Goal: Use online tool/utility: Utilize a website feature to perform a specific function

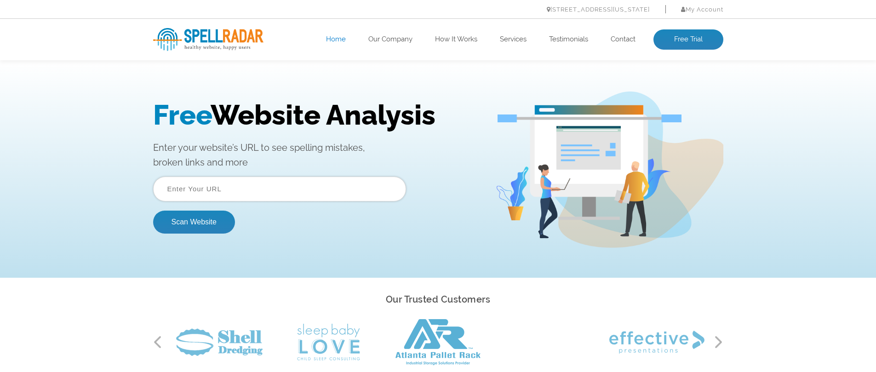
click at [218, 179] on input "text" at bounding box center [279, 188] width 253 height 25
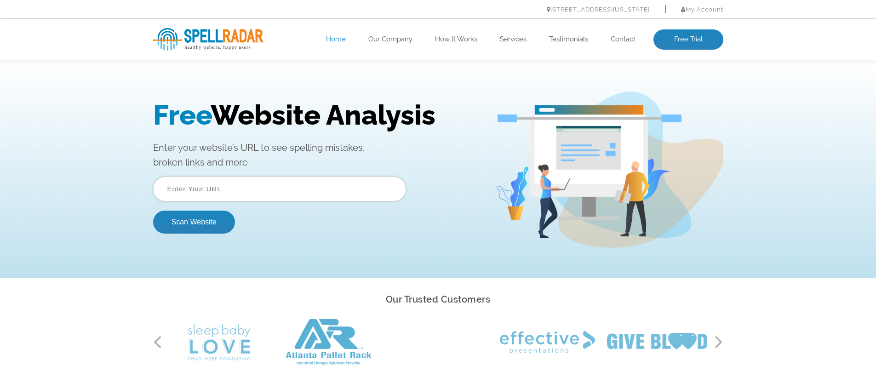
click at [281, 190] on input "text" at bounding box center [279, 188] width 253 height 25
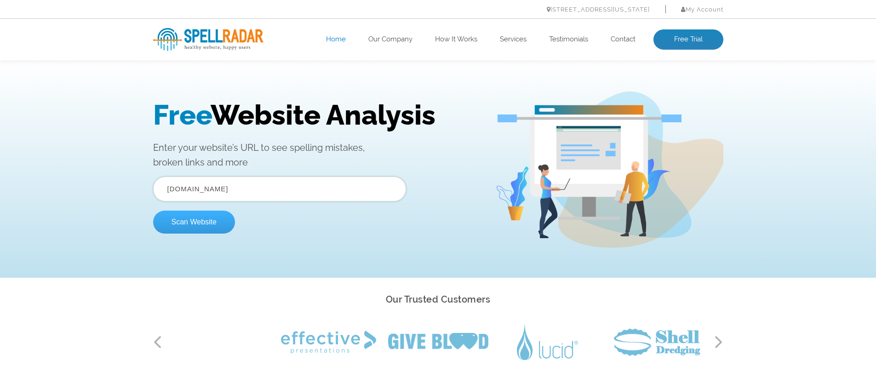
type input "[DOMAIN_NAME]"
click at [216, 225] on button "Scan Website" at bounding box center [194, 221] width 82 height 23
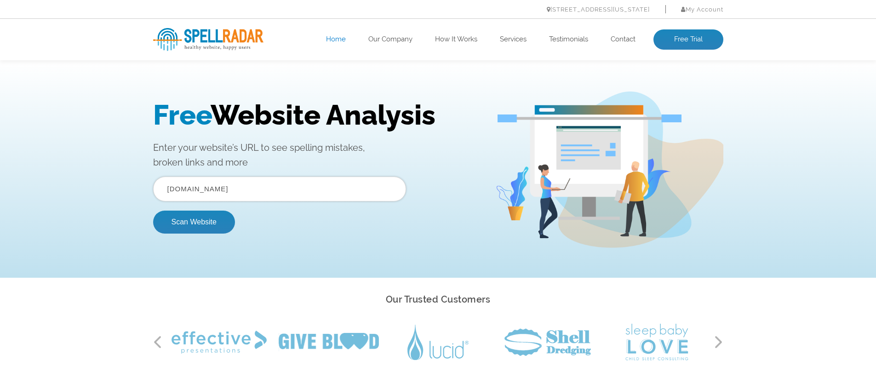
drag, startPoint x: 266, startPoint y: 174, endPoint x: 256, endPoint y: 184, distance: 14.0
click at [264, 174] on div "Free Website Analysis Enter your website’s URL to see spelling mistakes, broken…" at bounding box center [324, 170] width 342 height 142
click at [194, 193] on input "[DOMAIN_NAME]" at bounding box center [279, 188] width 253 height 25
click at [217, 188] on input "[DOMAIN_NAME]" at bounding box center [279, 188] width 253 height 25
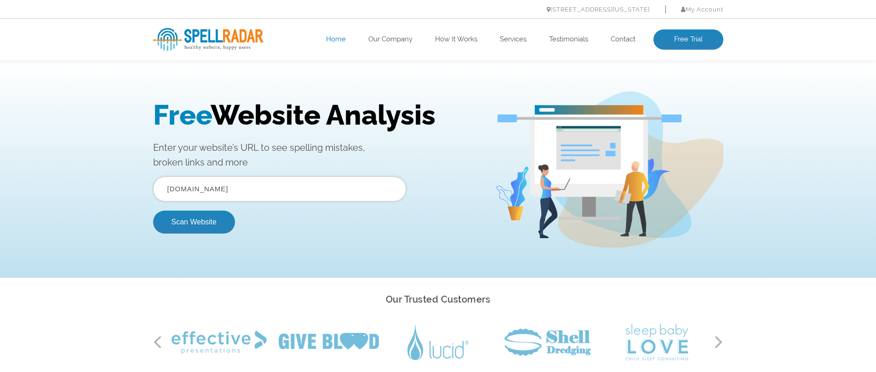
click at [217, 188] on input "[DOMAIN_NAME]" at bounding box center [279, 188] width 253 height 25
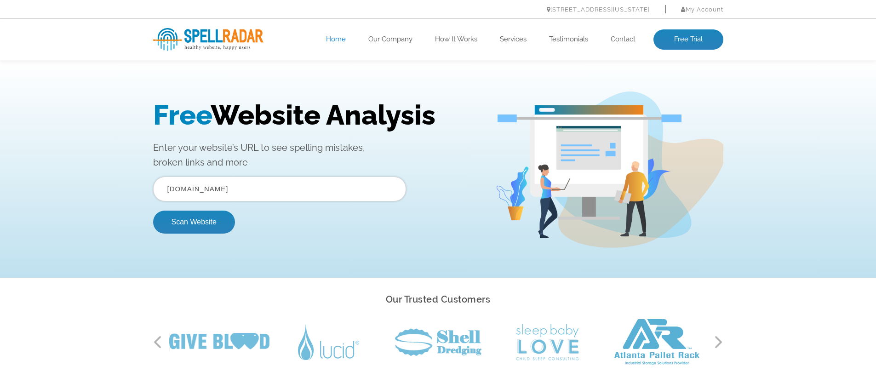
click at [182, 191] on input "[DOMAIN_NAME]" at bounding box center [279, 188] width 253 height 25
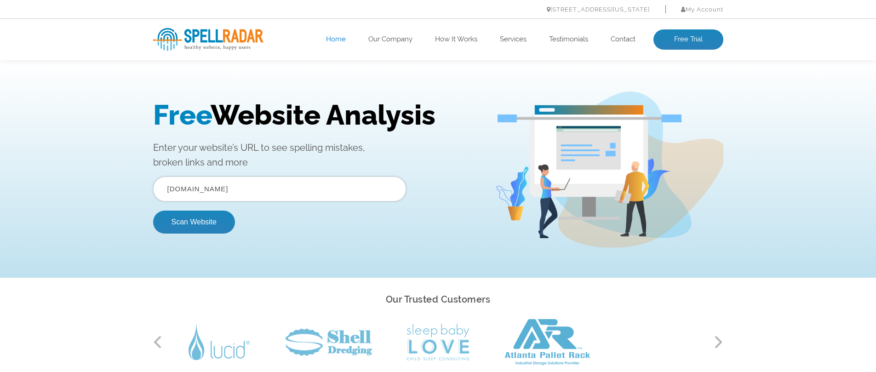
type input "[DOMAIN_NAME]"
click at [153, 210] on button "Scan Website" at bounding box center [194, 221] width 82 height 23
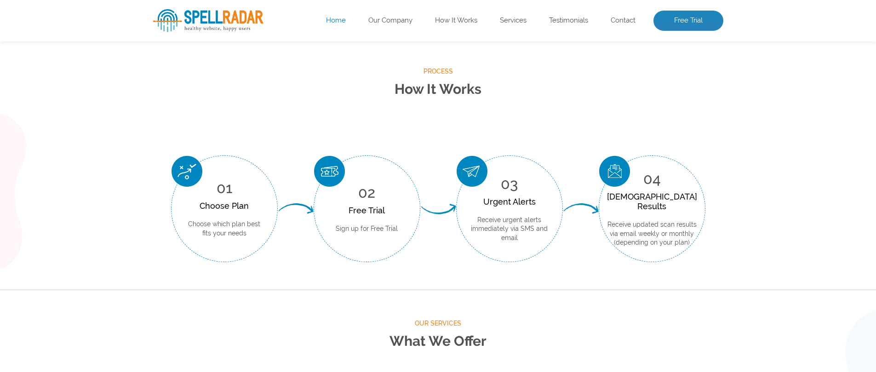
scroll to position [350, 0]
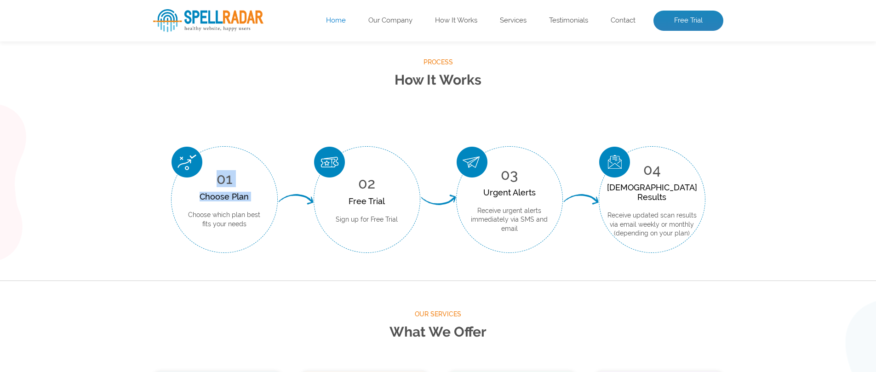
drag, startPoint x: 211, startPoint y: 210, endPoint x: 279, endPoint y: 204, distance: 67.8
click at [279, 204] on li "01 Choose Plan Choose which plan best fits your needs" at bounding box center [224, 199] width 142 height 107
drag, startPoint x: 362, startPoint y: 207, endPoint x: 455, endPoint y: 206, distance: 93.8
click at [437, 207] on ul "01 Choose Plan Choose which plan best fits your needs 02 Free Trial Sign up for…" at bounding box center [438, 199] width 570 height 107
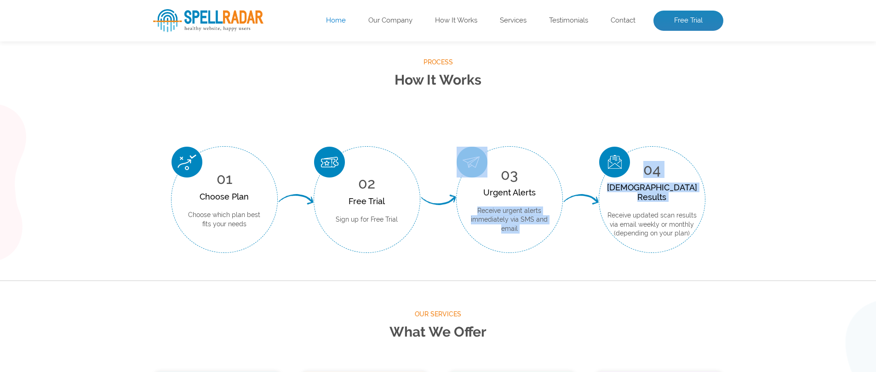
drag, startPoint x: 505, startPoint y: 205, endPoint x: 687, endPoint y: 198, distance: 182.6
click at [623, 200] on ul "01 Choose Plan Choose which plan best fits your needs 02 Free Trial Sign up for…" at bounding box center [438, 199] width 570 height 107
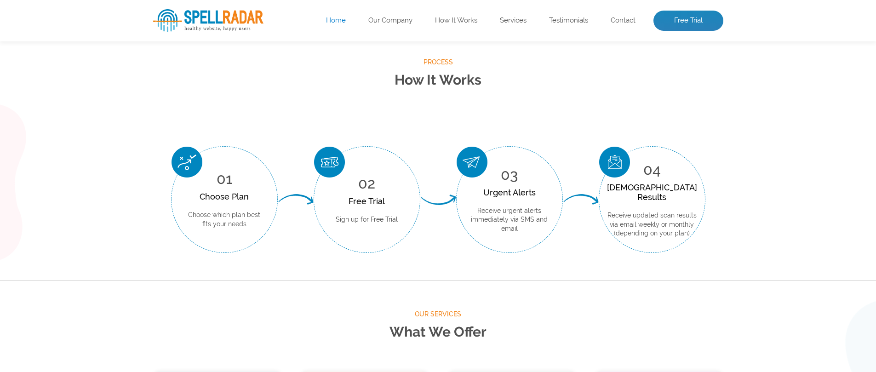
drag, startPoint x: 697, startPoint y: 198, endPoint x: 751, endPoint y: 236, distance: 66.0
click at [707, 201] on li "04 Scan Results Receive updated scan results via email weekly or monthly (depen…" at bounding box center [651, 199] width 142 height 107
click at [771, 247] on div "Process How It Works 01 Choose Plan Choose which plan best fits your needs 02 F…" at bounding box center [438, 154] width 876 height 251
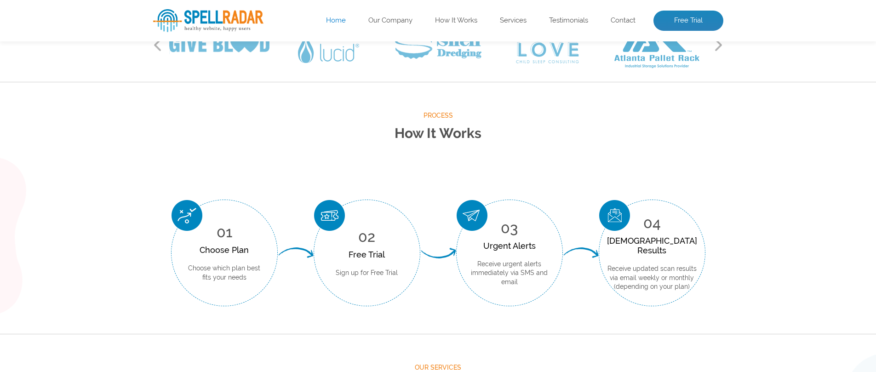
scroll to position [297, 0]
drag, startPoint x: 209, startPoint y: 268, endPoint x: 290, endPoint y: 269, distance: 80.4
click at [290, 269] on li "01 Choose Plan Choose which plan best fits your needs" at bounding box center [224, 252] width 142 height 107
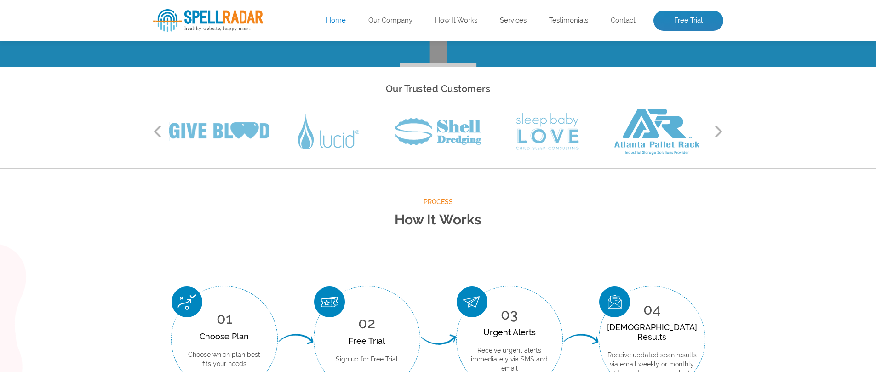
scroll to position [142, 0]
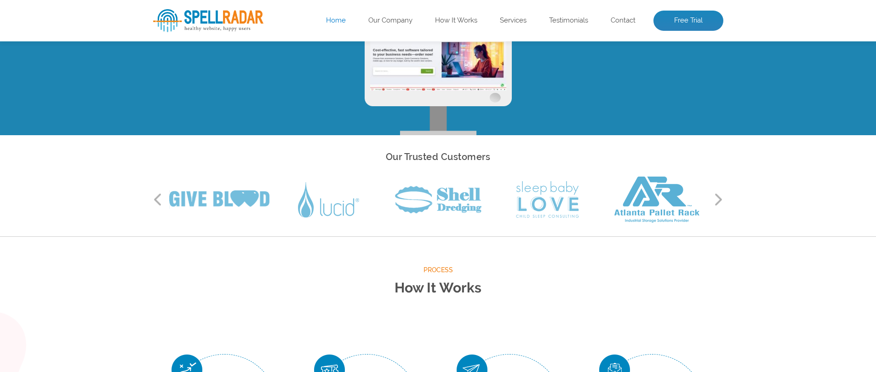
click at [720, 202] on button "Next" at bounding box center [718, 200] width 9 height 14
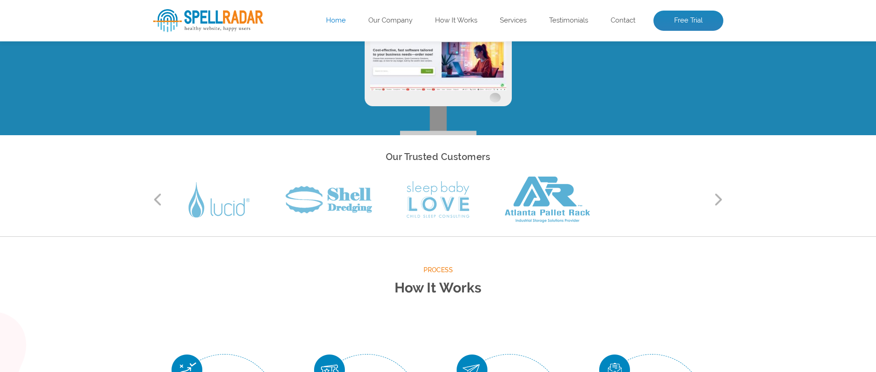
click at [720, 202] on button "Next" at bounding box center [718, 200] width 9 height 14
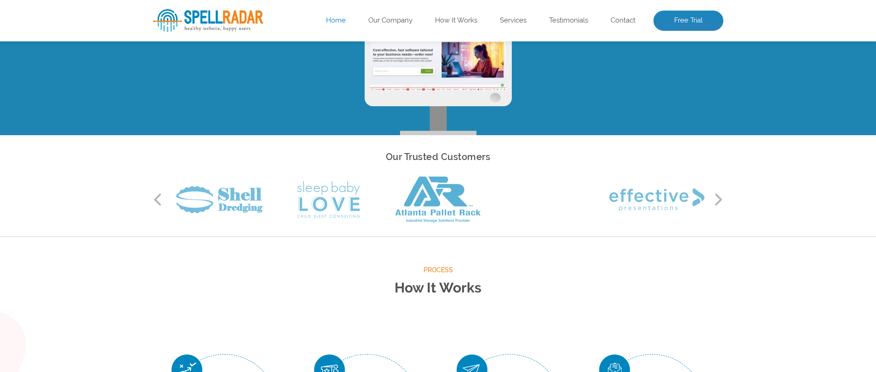
click at [720, 202] on button "Next" at bounding box center [718, 200] width 9 height 14
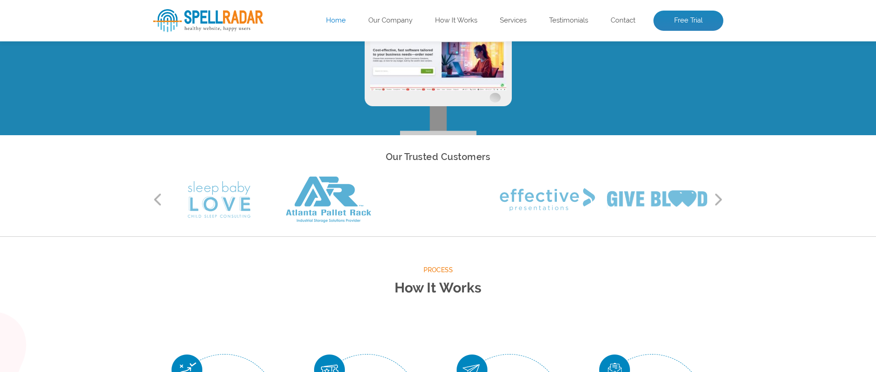
click at [720, 202] on button "Next" at bounding box center [718, 200] width 9 height 14
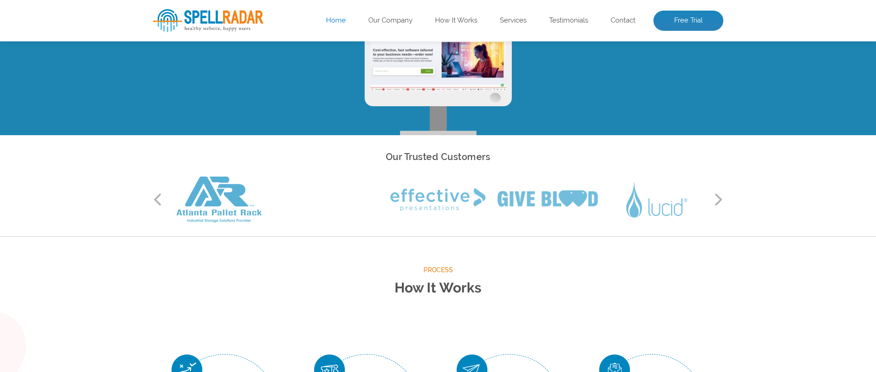
click at [720, 202] on button "Next" at bounding box center [718, 200] width 9 height 14
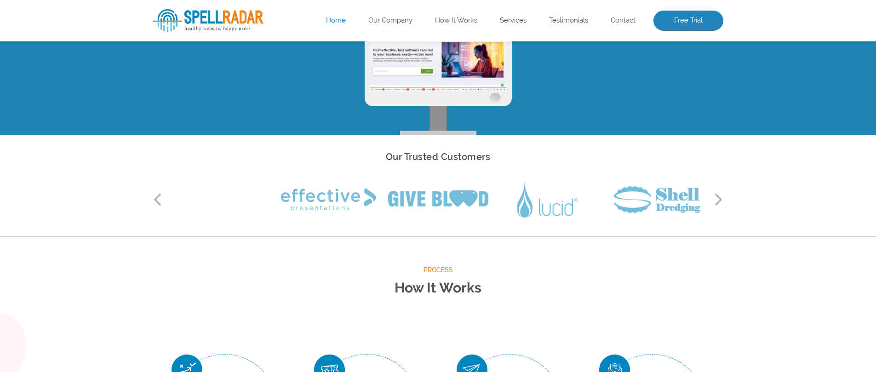
click at [720, 202] on button "Next" at bounding box center [718, 200] width 9 height 14
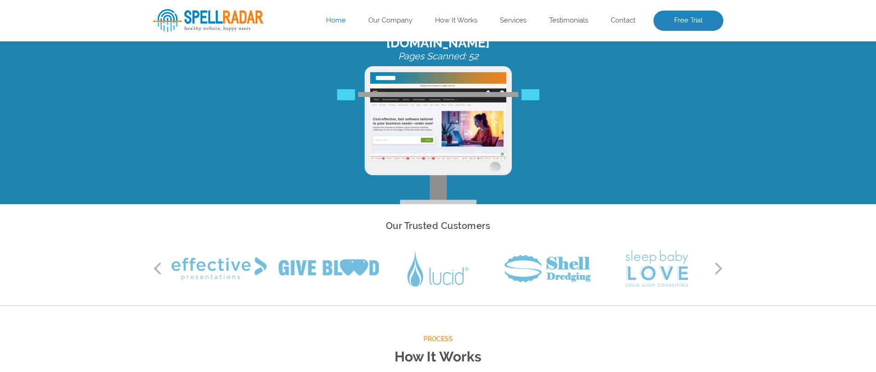
scroll to position [0, 0]
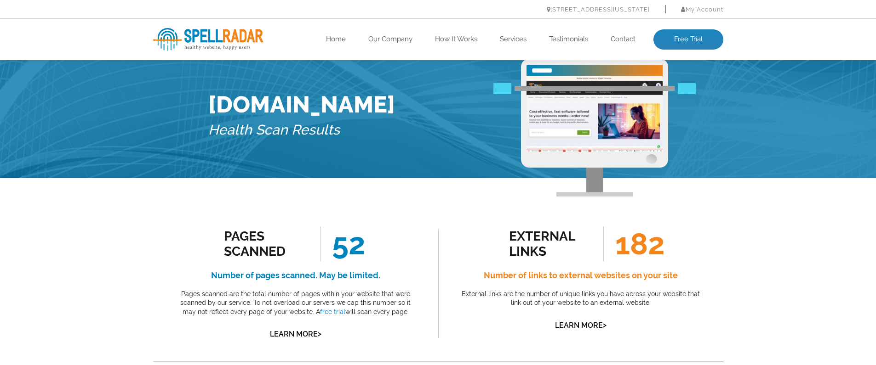
scroll to position [70, 0]
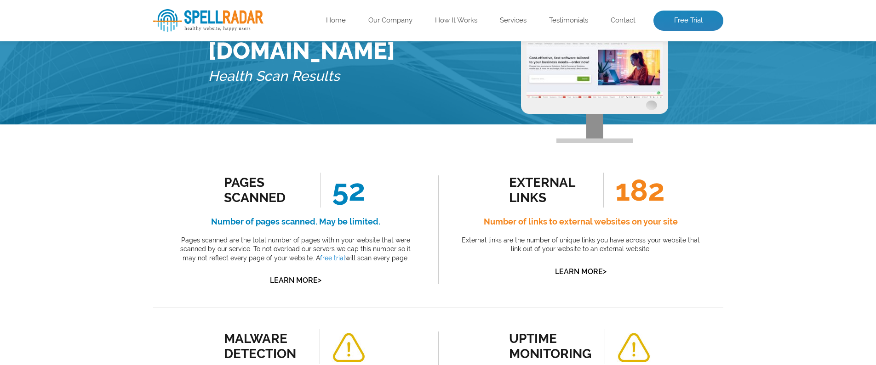
drag, startPoint x: 227, startPoint y: 179, endPoint x: 305, endPoint y: 187, distance: 78.1
click at [305, 187] on div "Pages Scanned" at bounding box center [265, 190] width 83 height 30
drag, startPoint x: 341, startPoint y: 188, endPoint x: 325, endPoint y: 214, distance: 30.7
click at [374, 191] on div "Pages Scanned 52 Number of pages scanned. May be limited. Pages scanned are the…" at bounding box center [296, 230] width 244 height 114
drag, startPoint x: 544, startPoint y: 222, endPoint x: 617, endPoint y: 225, distance: 73.6
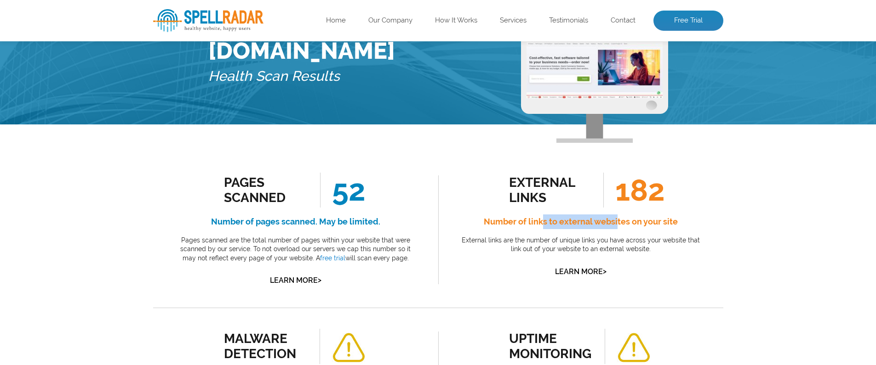
click at [617, 225] on h4 "Number of links to external websites on your site" at bounding box center [581, 222] width 244 height 15
click at [422, 270] on div "Pages Scanned 52 Number of pages scanned. May be limited. Pages scanned are the…" at bounding box center [295, 230] width 285 height 156
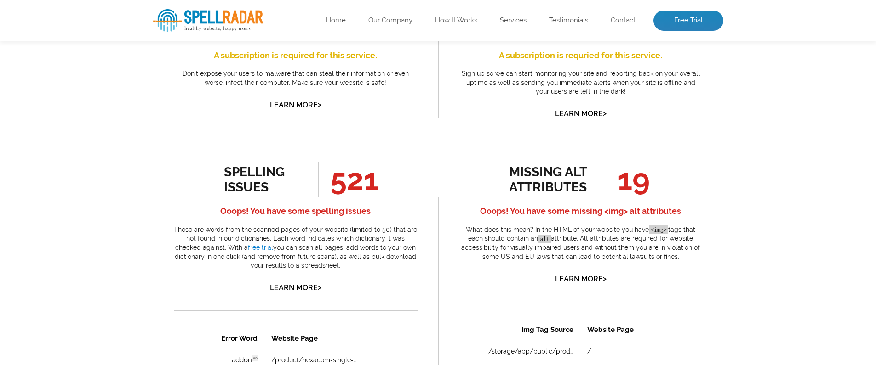
scroll to position [407, 0]
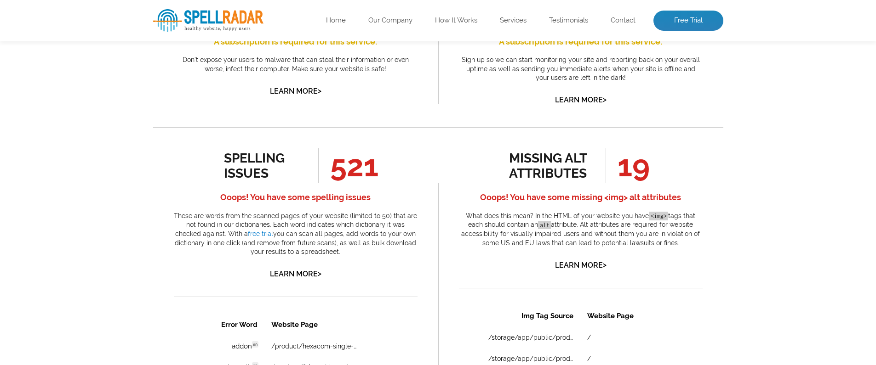
drag, startPoint x: 229, startPoint y: 159, endPoint x: 376, endPoint y: 181, distance: 148.2
click at [367, 181] on ul "spelling issues 521" at bounding box center [295, 165] width 143 height 35
click at [369, 188] on div "spelling issues 521 Ooops! You have some spelling issues These are words from t…" at bounding box center [296, 214] width 244 height 132
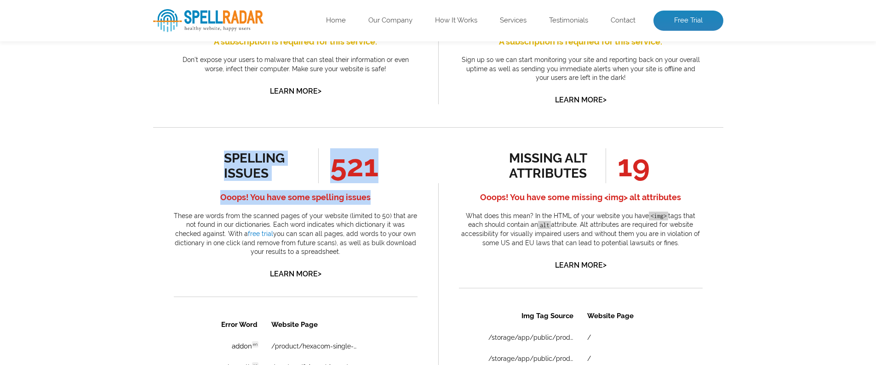
drag, startPoint x: 379, startPoint y: 202, endPoint x: 194, endPoint y: 160, distance: 189.5
click at [204, 159] on div "spelling issues 521 Ooops! You have some spelling issues These are words from t…" at bounding box center [296, 214] width 244 height 132
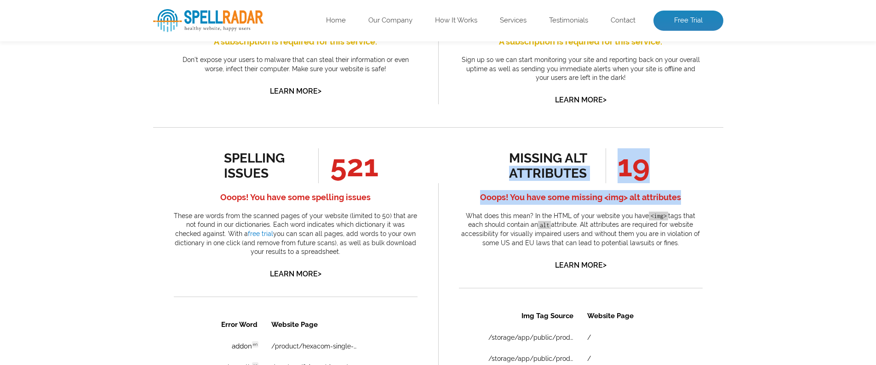
drag, startPoint x: 684, startPoint y: 193, endPoint x: 481, endPoint y: 178, distance: 204.2
click at [480, 178] on div "missing alt attributes 19 Ooops! You have some missing <img> alt attributes Wha…" at bounding box center [581, 209] width 244 height 123
click at [611, 198] on h4 "Ooops! You have some missing <img> alt attributes" at bounding box center [581, 197] width 244 height 15
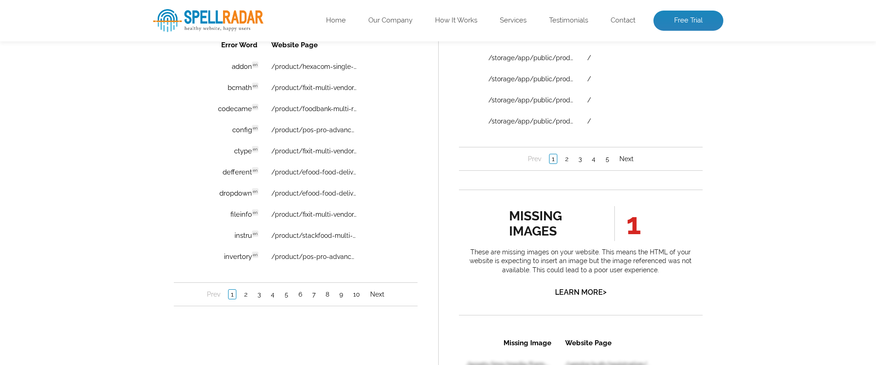
scroll to position [689, 0]
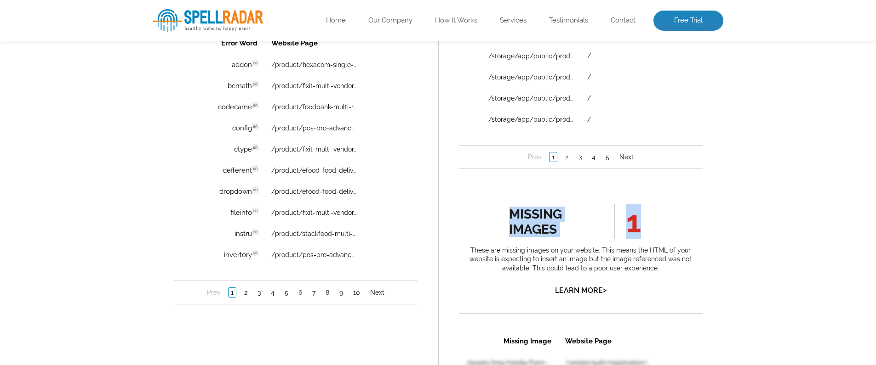
drag, startPoint x: 503, startPoint y: 203, endPoint x: 576, endPoint y: 244, distance: 84.0
click at [576, 244] on li "missing images 1 These are missing images on your website. This means the HTML …" at bounding box center [581, 242] width 244 height 109
click at [604, 230] on li "1" at bounding box center [621, 222] width 60 height 35
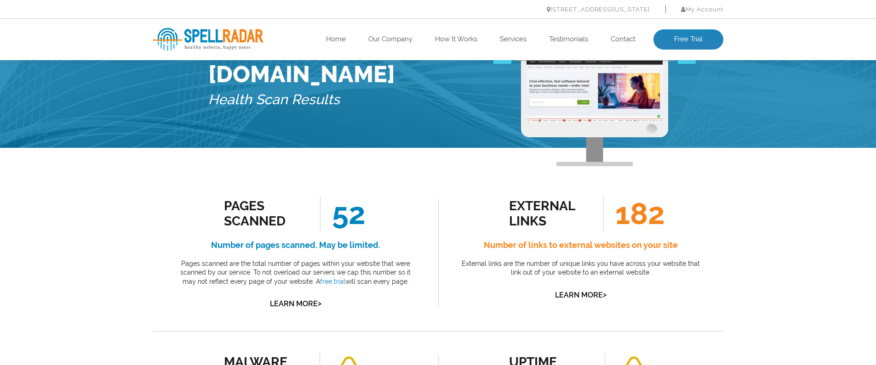
scroll to position [65, 0]
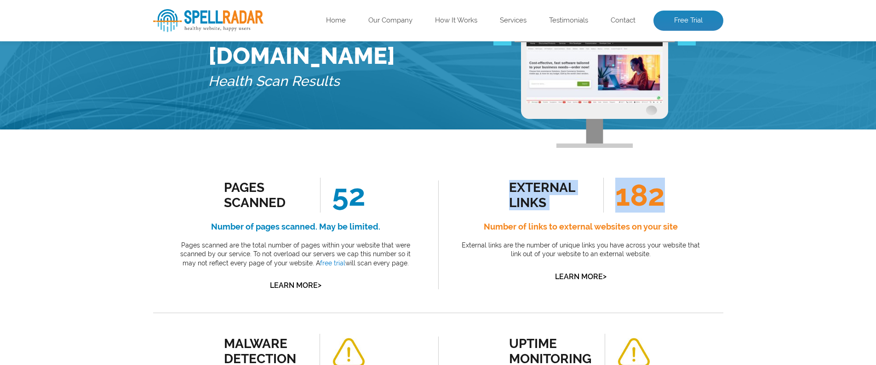
drag, startPoint x: 503, startPoint y: 181, endPoint x: 658, endPoint y: 206, distance: 156.5
click at [657, 211] on div "external links 182 Number of links to external websites on your site External l…" at bounding box center [581, 230] width 244 height 105
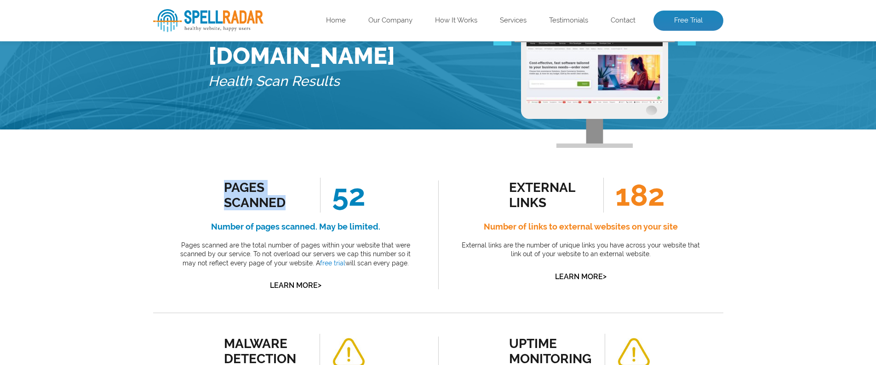
drag, startPoint x: 230, startPoint y: 188, endPoint x: 303, endPoint y: 199, distance: 73.4
click at [303, 199] on div "Pages Scanned" at bounding box center [265, 195] width 83 height 30
drag, startPoint x: 338, startPoint y: 196, endPoint x: 367, endPoint y: 199, distance: 29.1
click at [367, 199] on div "Pages Scanned 52 Number of pages scanned. May be limited. Pages scanned are the…" at bounding box center [296, 235] width 244 height 114
click at [369, 204] on div "Pages Scanned 52 Number of pages scanned. May be limited. Pages scanned are the…" at bounding box center [296, 235] width 244 height 114
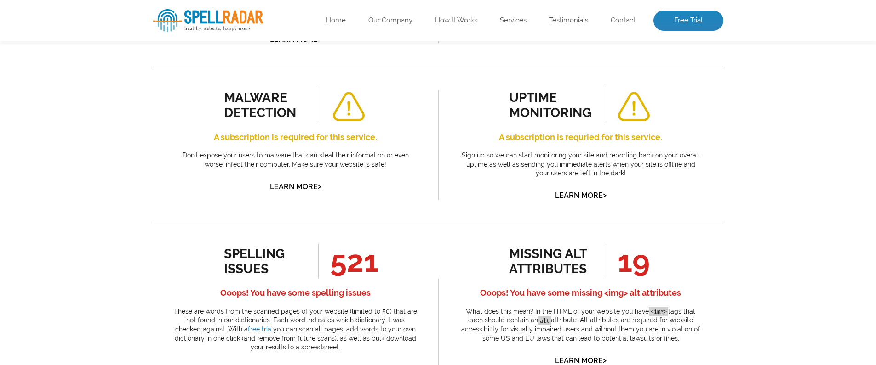
scroll to position [324, 0]
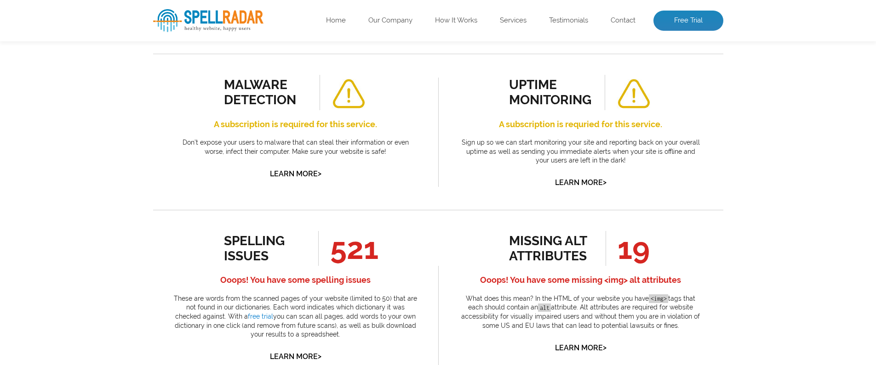
drag, startPoint x: 330, startPoint y: 247, endPoint x: 385, endPoint y: 246, distance: 55.6
click at [385, 246] on div "spelling issues 521 Ooops! You have some spelling issues These are words from t…" at bounding box center [296, 297] width 244 height 132
click at [385, 253] on div "spelling issues 521 Ooops! You have some spelling issues These are words from t…" at bounding box center [296, 297] width 244 height 132
drag, startPoint x: 335, startPoint y: 259, endPoint x: 389, endPoint y: 259, distance: 54.2
click at [389, 259] on div "spelling issues 521 Ooops! You have some spelling issues These are words from t…" at bounding box center [296, 297] width 244 height 132
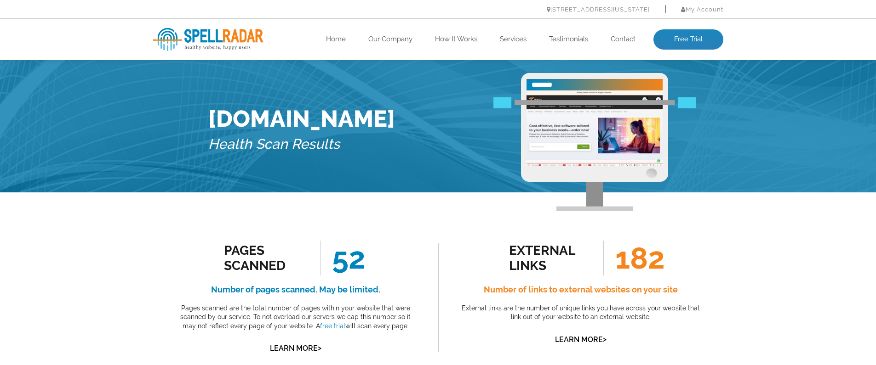
scroll to position [0, 0]
